Goal: Find specific page/section: Find specific page/section

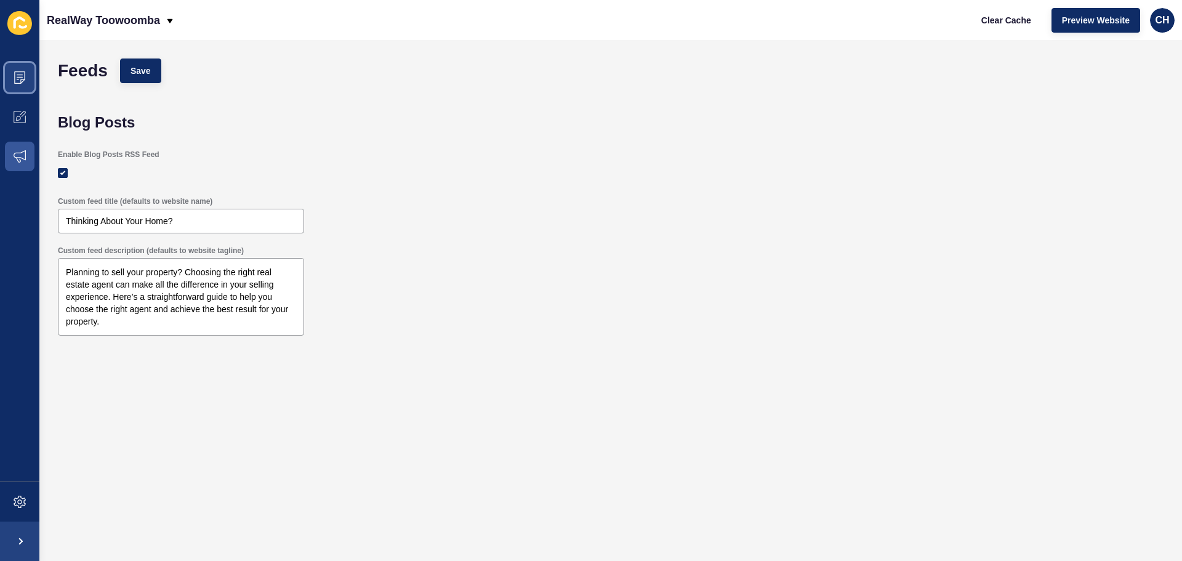
click at [15, 75] on icon at bounding box center [19, 77] width 11 height 12
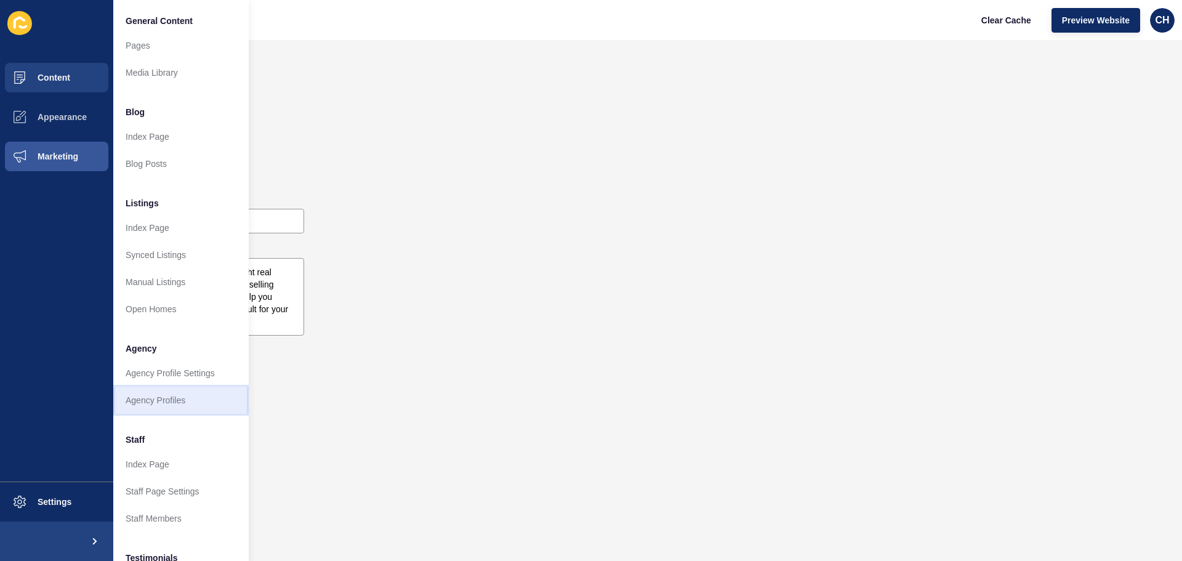
click at [146, 398] on link "Agency Profiles" at bounding box center [180, 400] width 135 height 27
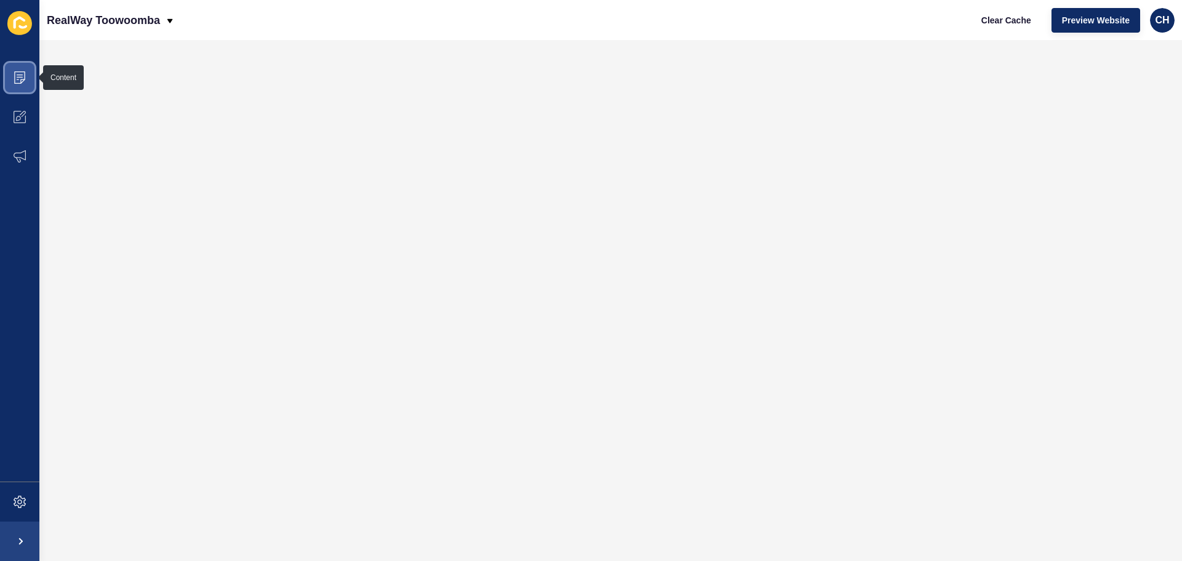
click at [18, 82] on icon at bounding box center [20, 77] width 12 height 12
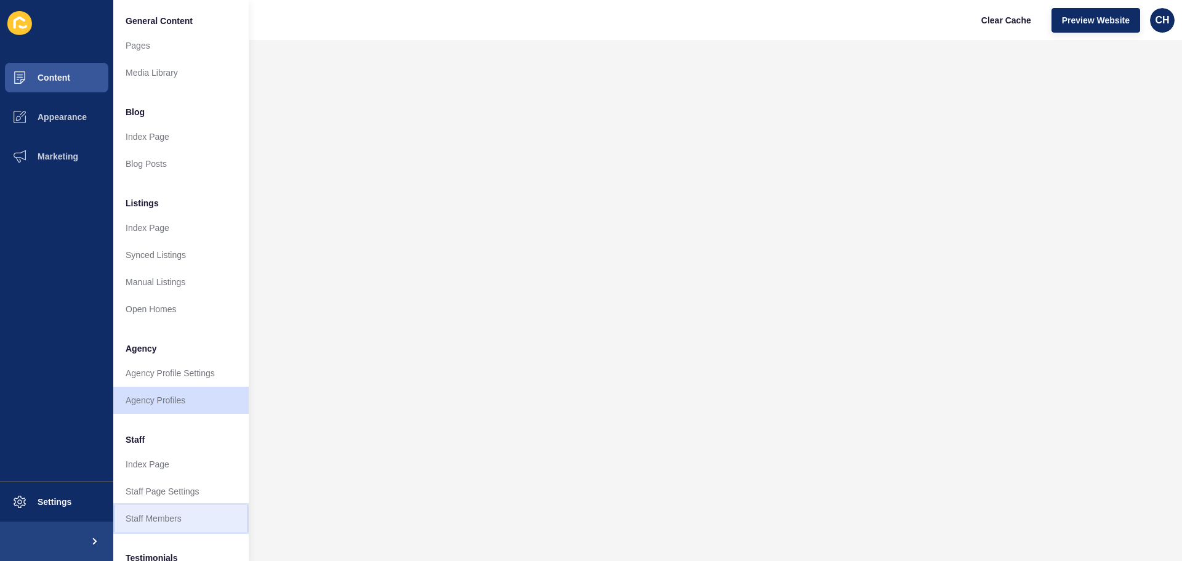
click at [156, 515] on link "Staff Members" at bounding box center [180, 518] width 135 height 27
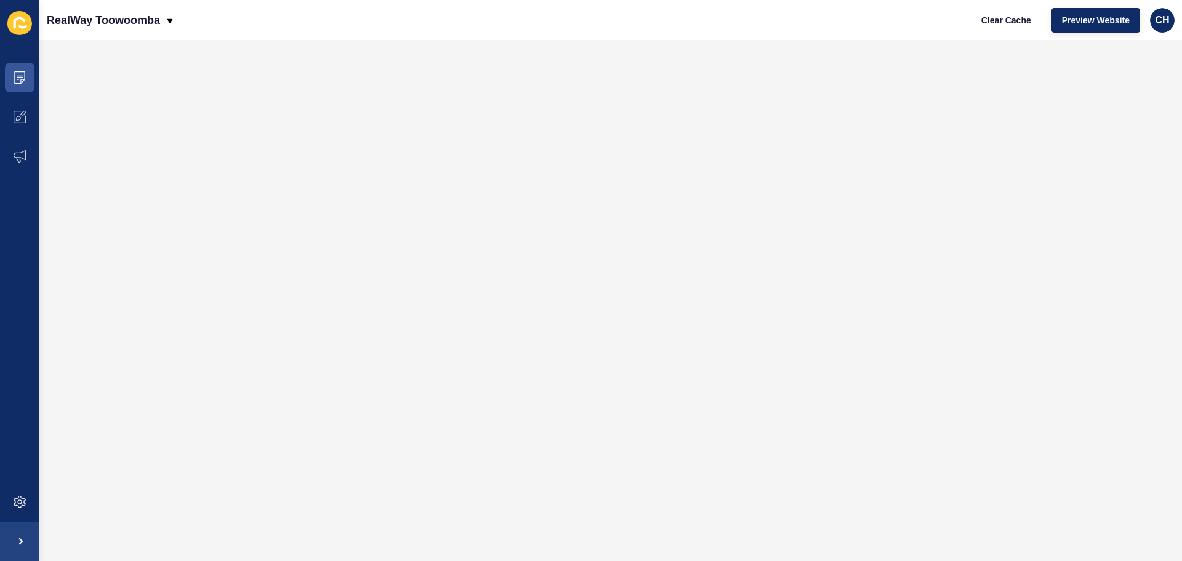
click at [614, 19] on div "RealWay Toowoomba Clear Cache Preview Website CH" at bounding box center [610, 20] width 1143 height 40
